Goal: Complete application form

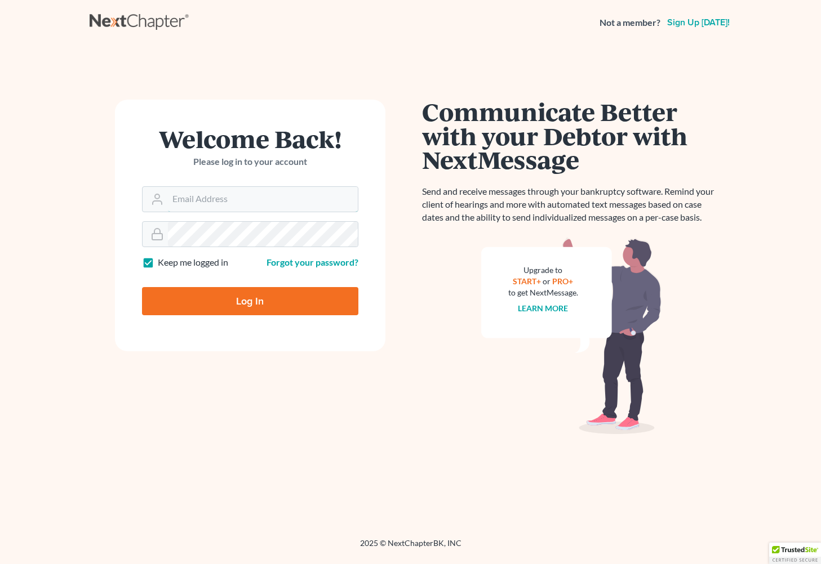
type input "[EMAIL_ADDRESS][DOMAIN_NAME]"
click at [302, 298] on input "Log In" at bounding box center [250, 301] width 216 height 28
type input "Thinking..."
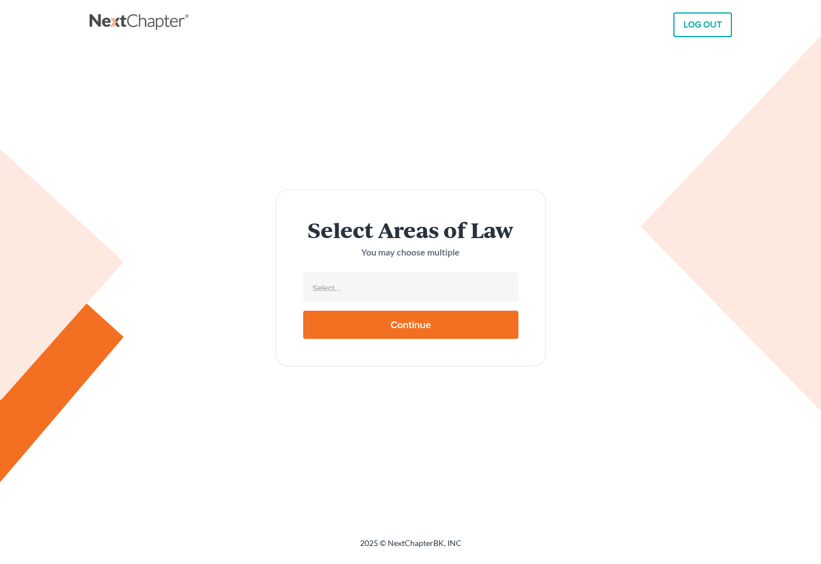
select select
click at [332, 287] on input "text" at bounding box center [409, 288] width 199 height 17
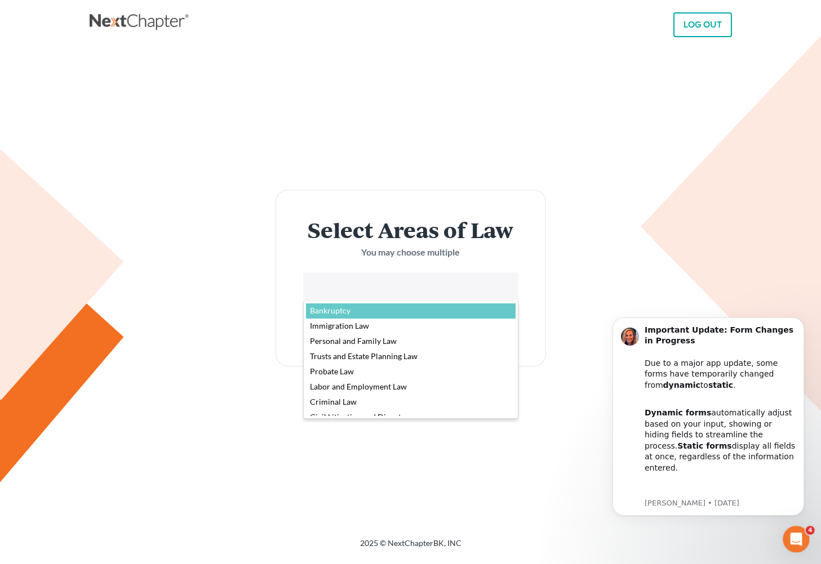
select select "4556"
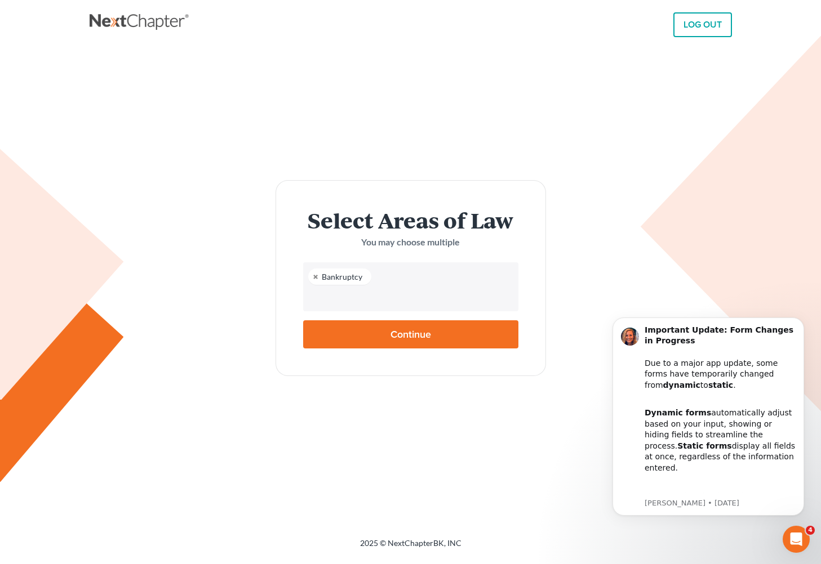
click at [383, 332] on input "Continue" at bounding box center [410, 335] width 215 height 28
type input "Thinking..."
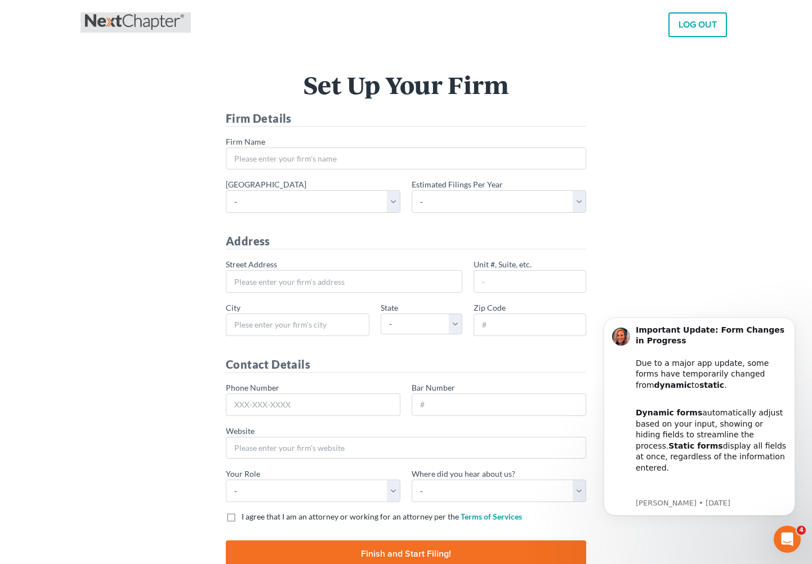
click at [136, 21] on link at bounding box center [135, 22] width 101 height 20
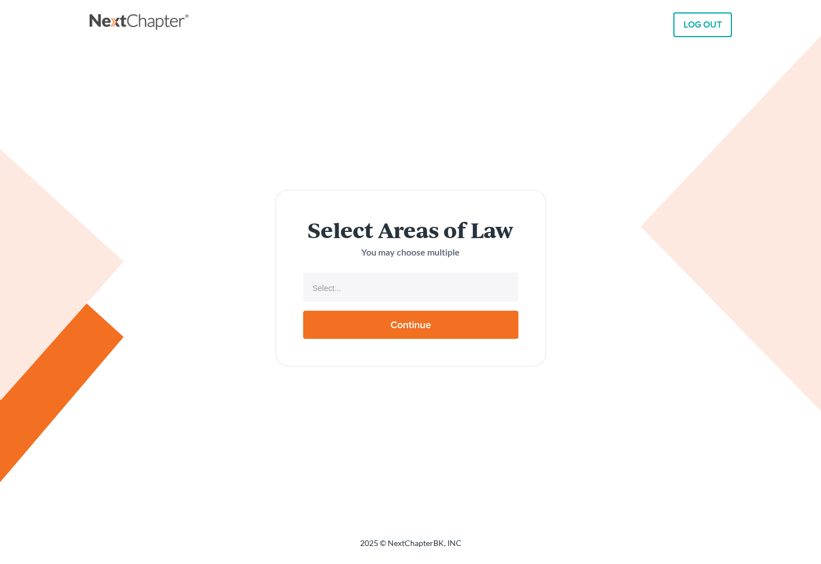
select select
click at [331, 254] on p "You may choose multiple" at bounding box center [410, 252] width 215 height 13
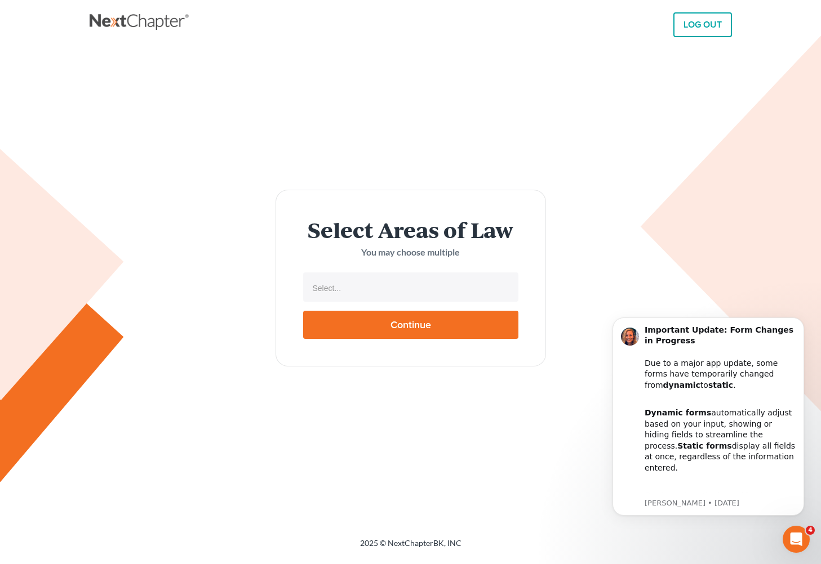
click at [339, 265] on form "Select Areas of Law You may choose multiple Select... No matches found Bankrupt…" at bounding box center [410, 278] width 270 height 176
click at [339, 274] on ul "Select..." at bounding box center [410, 287] width 215 height 29
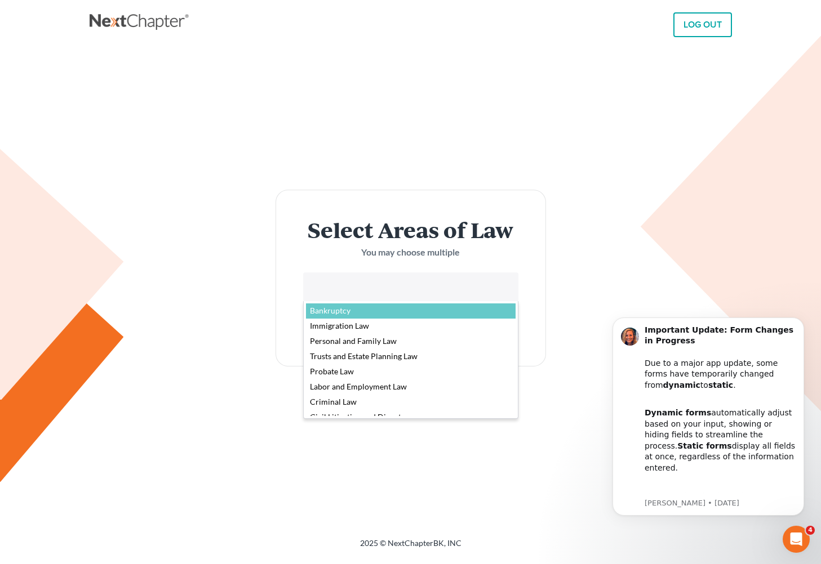
select select "4556"
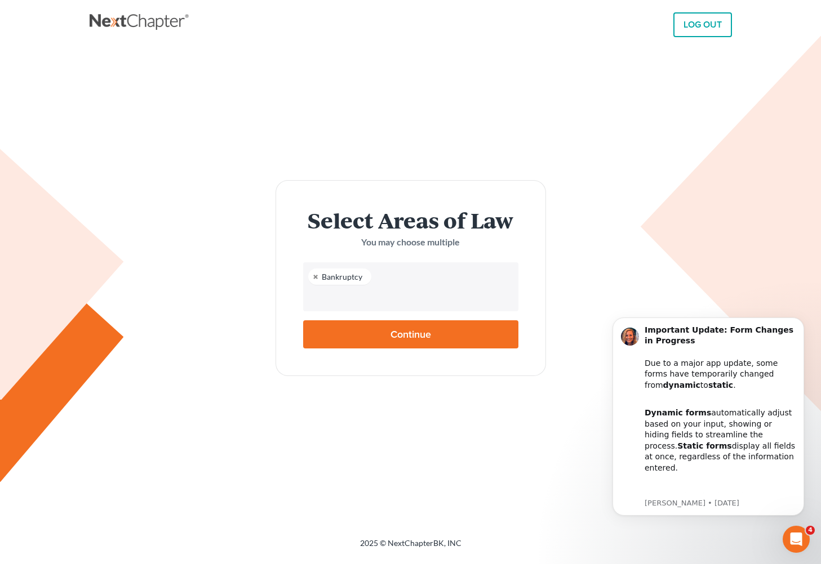
click at [383, 333] on input "Continue" at bounding box center [410, 335] width 215 height 28
type input "Thinking..."
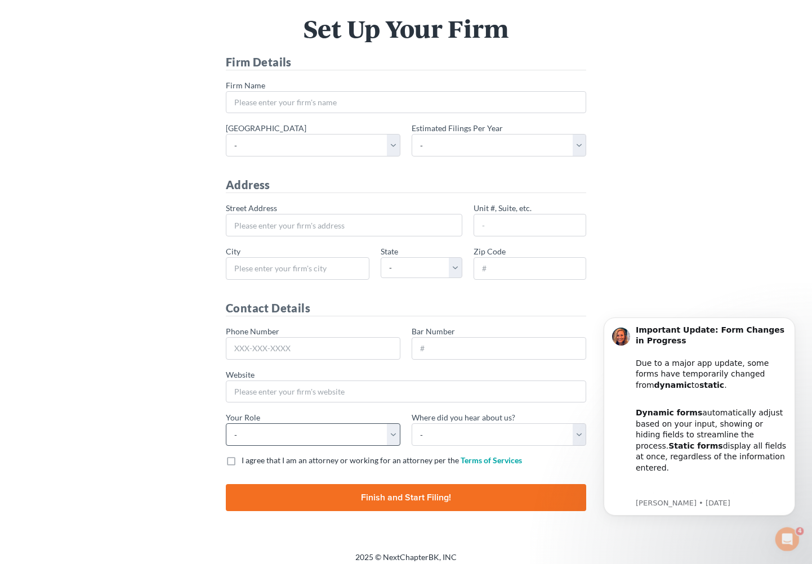
scroll to position [64, 0]
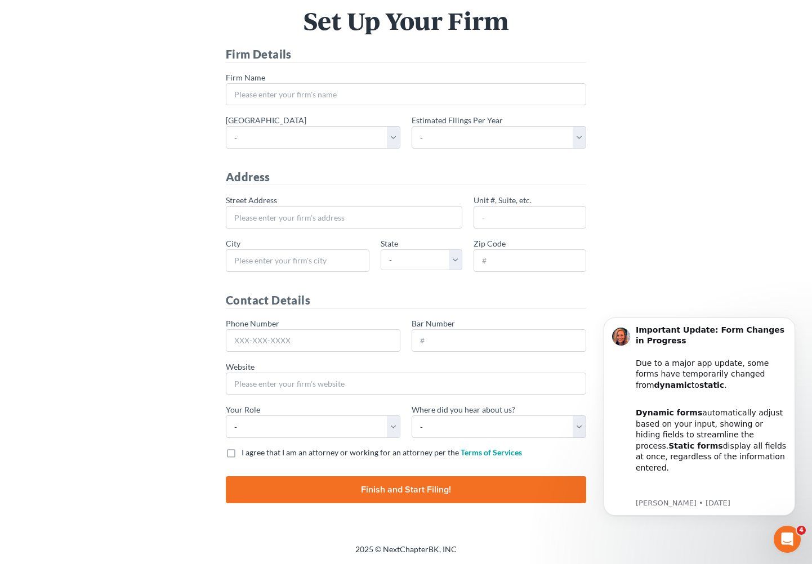
click at [327, 477] on input "Finish and Start Filing!" at bounding box center [406, 490] width 361 height 27
type input "Thinking..."
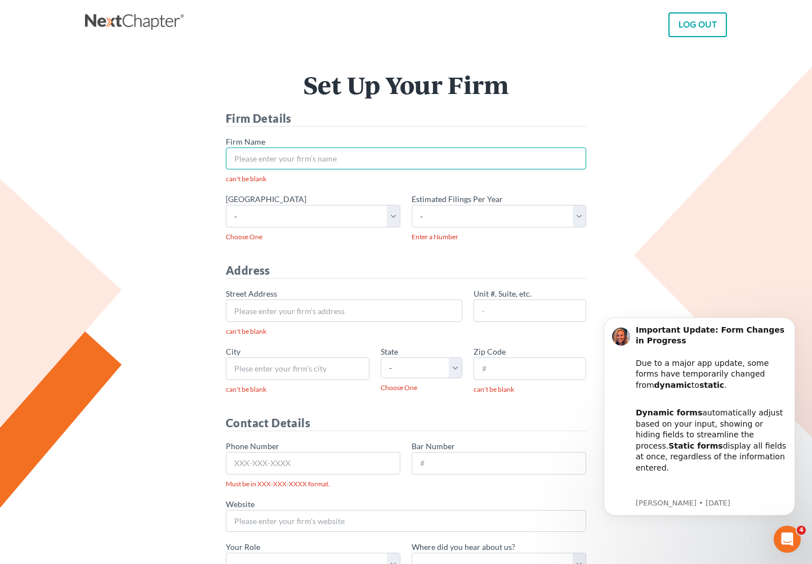
click at [259, 148] on input "* Firm Name" at bounding box center [406, 159] width 361 height 23
type input "scura"
click at [325, 216] on select "- [US_STATE] - [GEOGRAPHIC_DATA] [US_STATE] - [GEOGRAPHIC_DATA][US_STATE] - Sou…" at bounding box center [313, 216] width 175 height 23
select select "54"
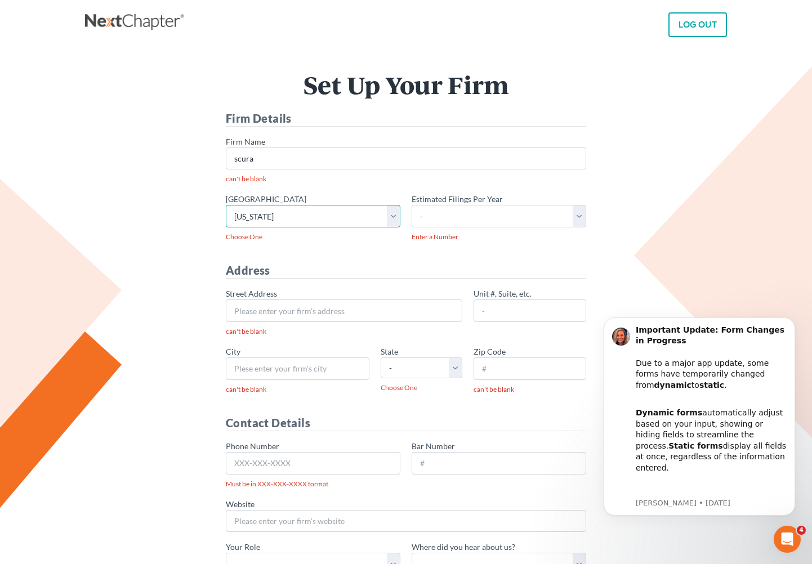
click at [226, 205] on select "- [US_STATE] - [GEOGRAPHIC_DATA] [US_STATE] - [GEOGRAPHIC_DATA][US_STATE] - Sou…" at bounding box center [313, 216] width 175 height 23
click at [496, 220] on select "- 1-10 11-50 50+" at bounding box center [499, 216] width 175 height 23
click at [349, 272] on h4 "Address" at bounding box center [406, 271] width 361 height 16
